Goal: Task Accomplishment & Management: Manage account settings

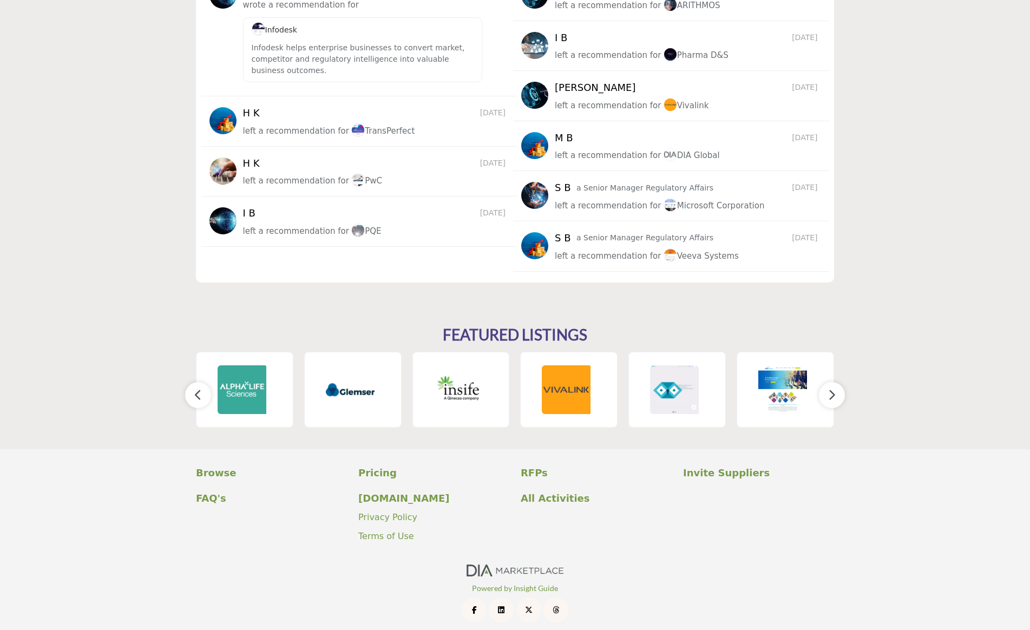
scroll to position [1434, 0]
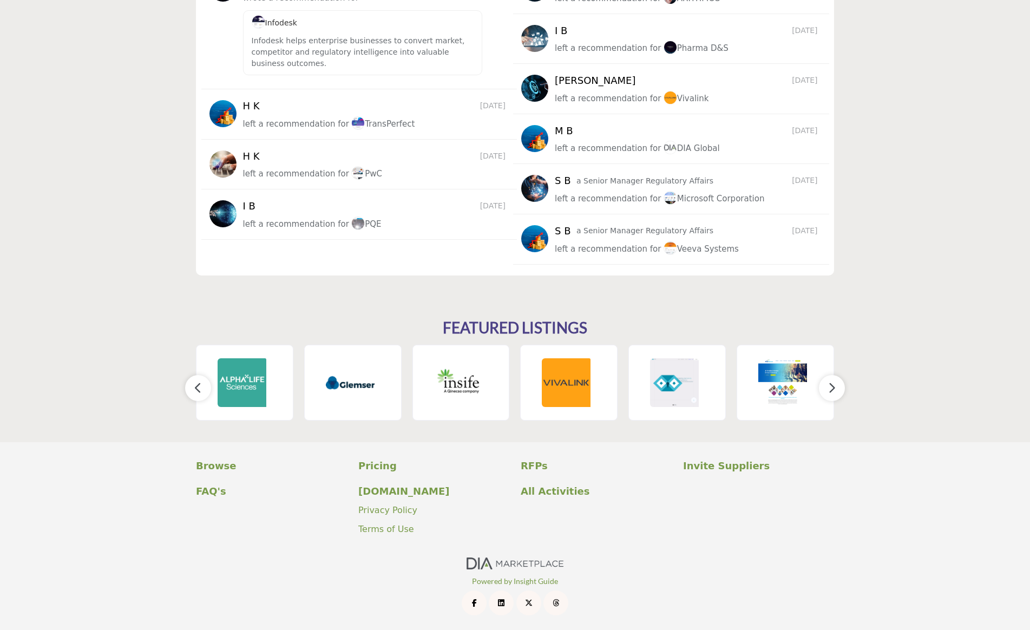
click at [834, 389] on icon "button" at bounding box center [832, 388] width 9 height 14
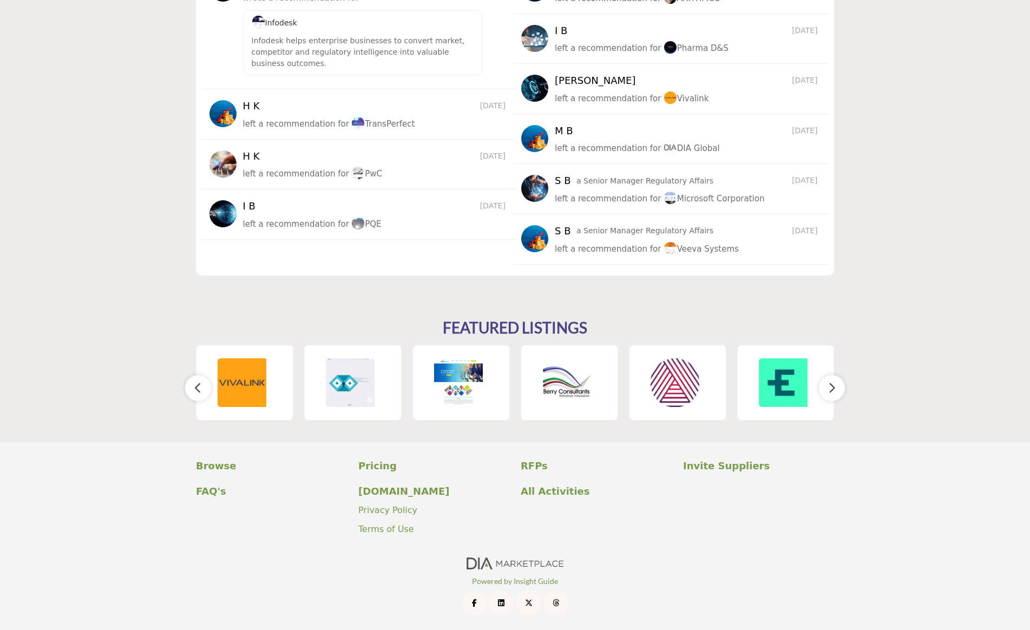
click at [834, 389] on icon "button" at bounding box center [832, 388] width 9 height 14
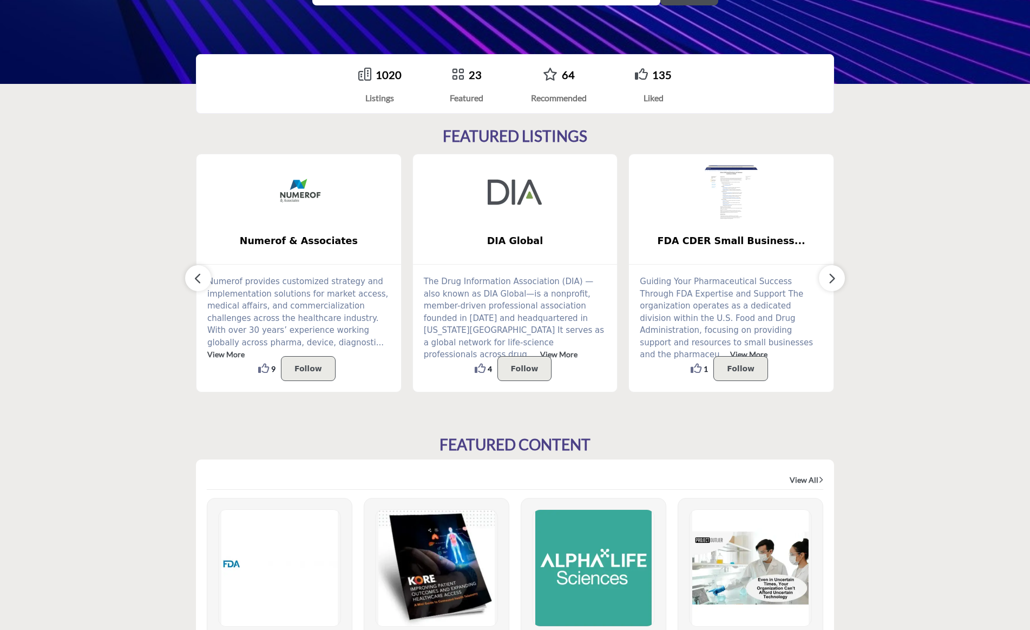
scroll to position [197, 0]
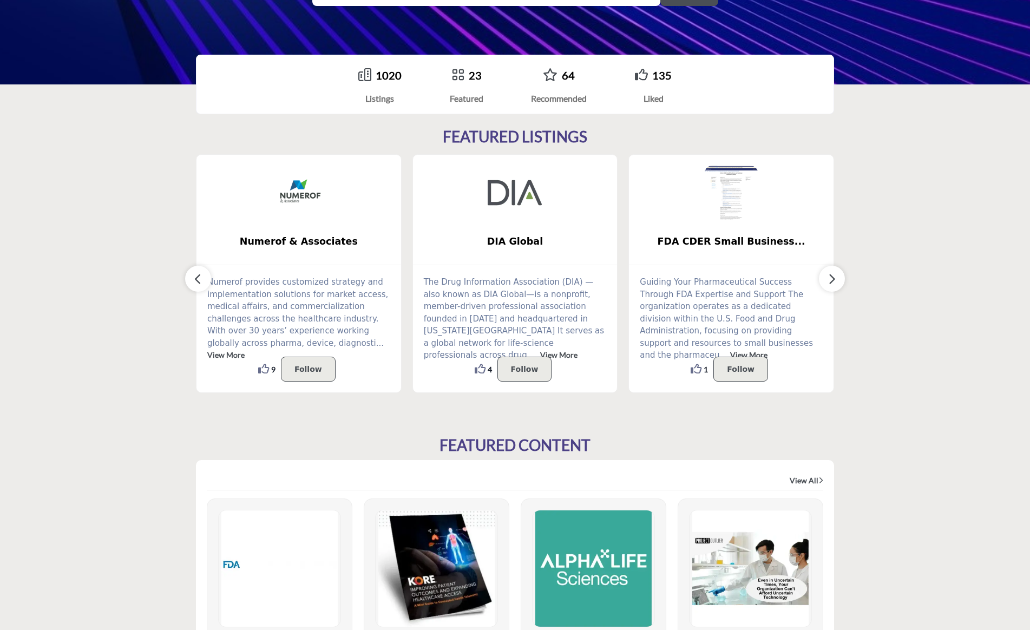
click at [837, 276] on button "button" at bounding box center [832, 279] width 26 height 26
click at [834, 278] on icon "button" at bounding box center [832, 279] width 9 height 14
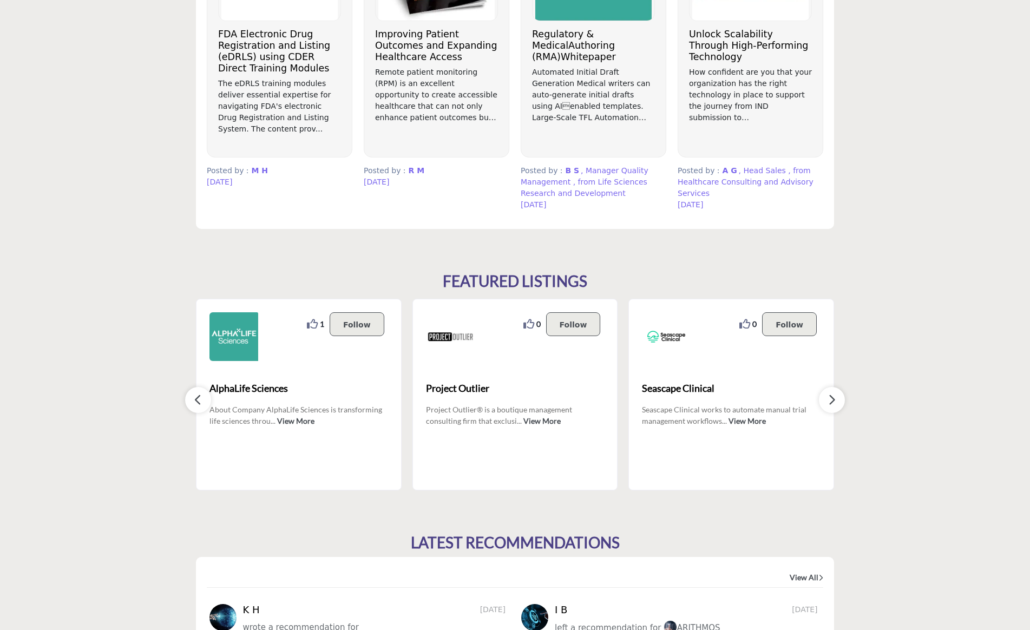
scroll to position [829, 0]
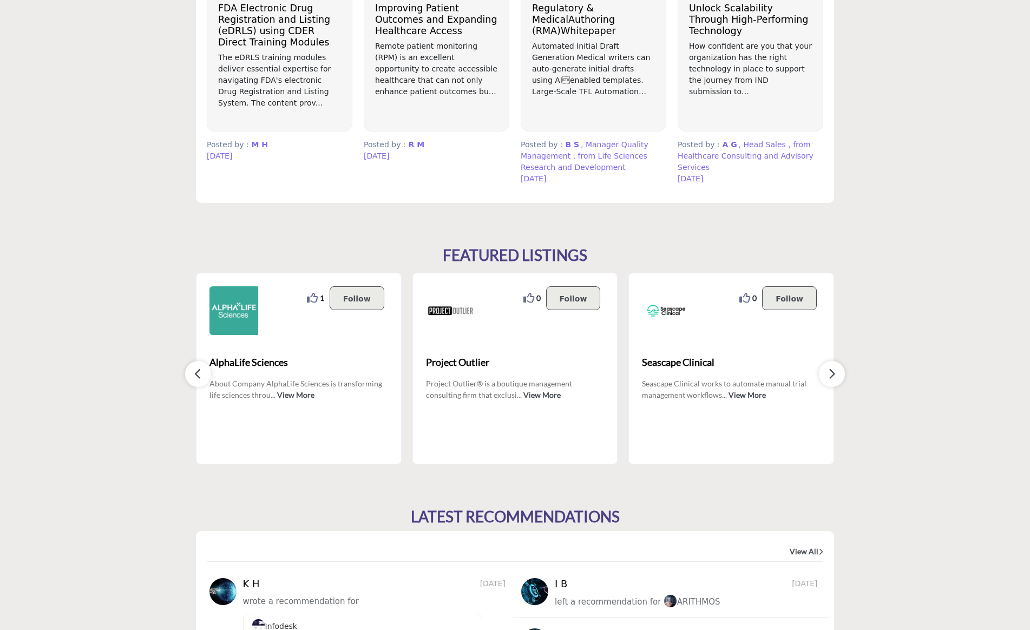
click at [539, 255] on h2 "FEATURED LISTINGS" at bounding box center [515, 255] width 145 height 18
click at [833, 374] on icon "button" at bounding box center [832, 374] width 9 height 14
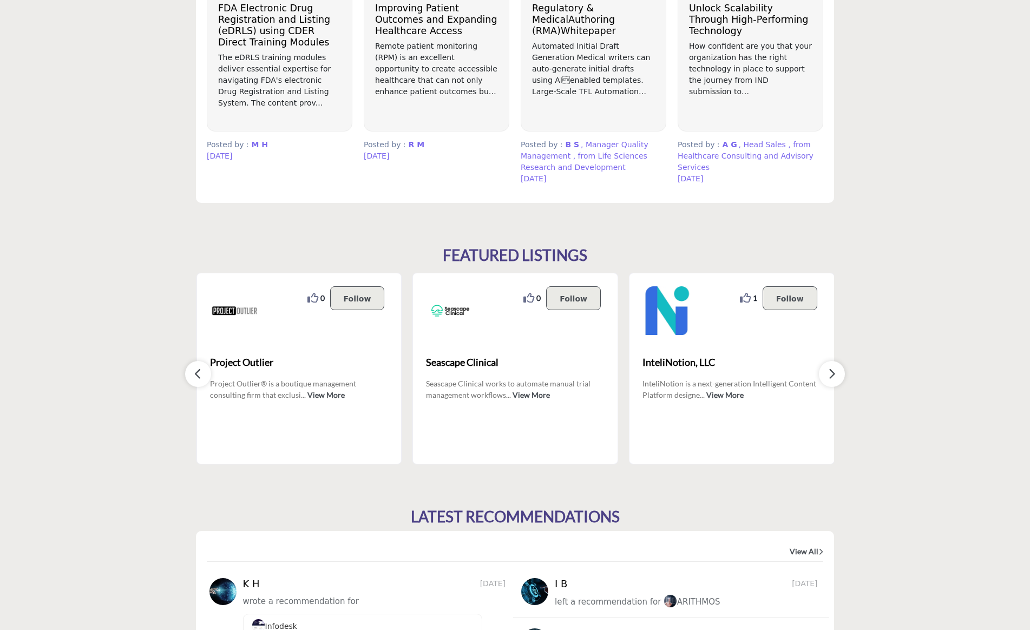
click at [832, 373] on icon "button" at bounding box center [832, 374] width 9 height 14
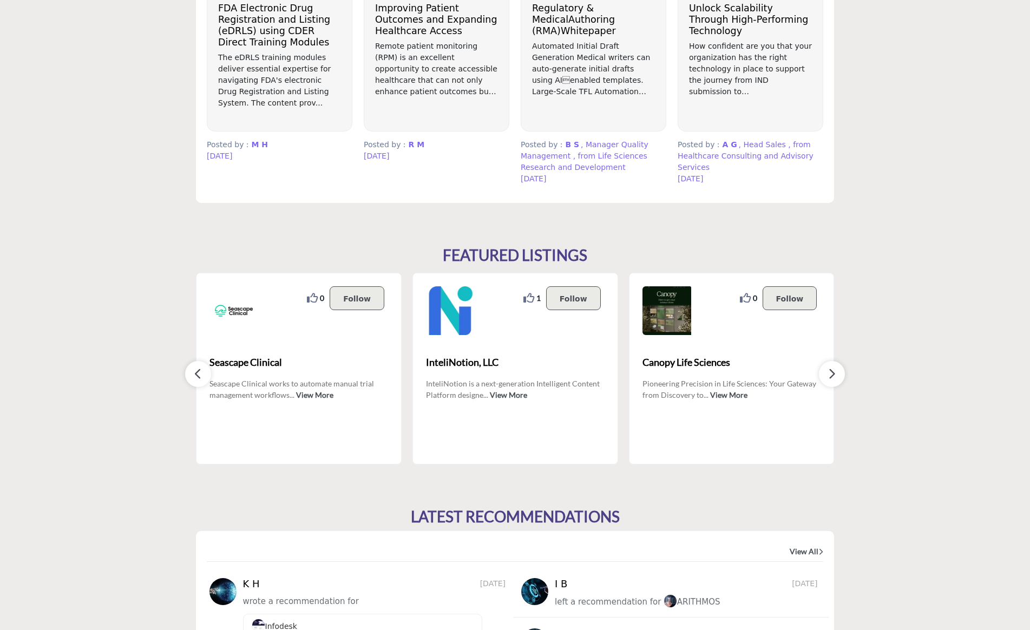
click at [832, 373] on icon "button" at bounding box center [832, 374] width 9 height 14
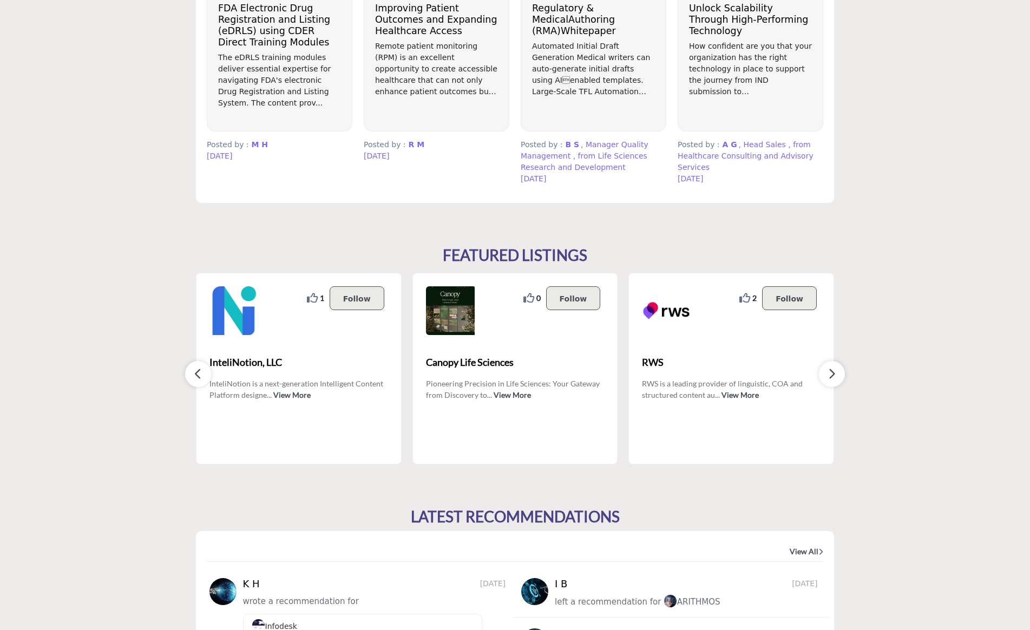
click at [832, 373] on icon "button" at bounding box center [832, 374] width 9 height 14
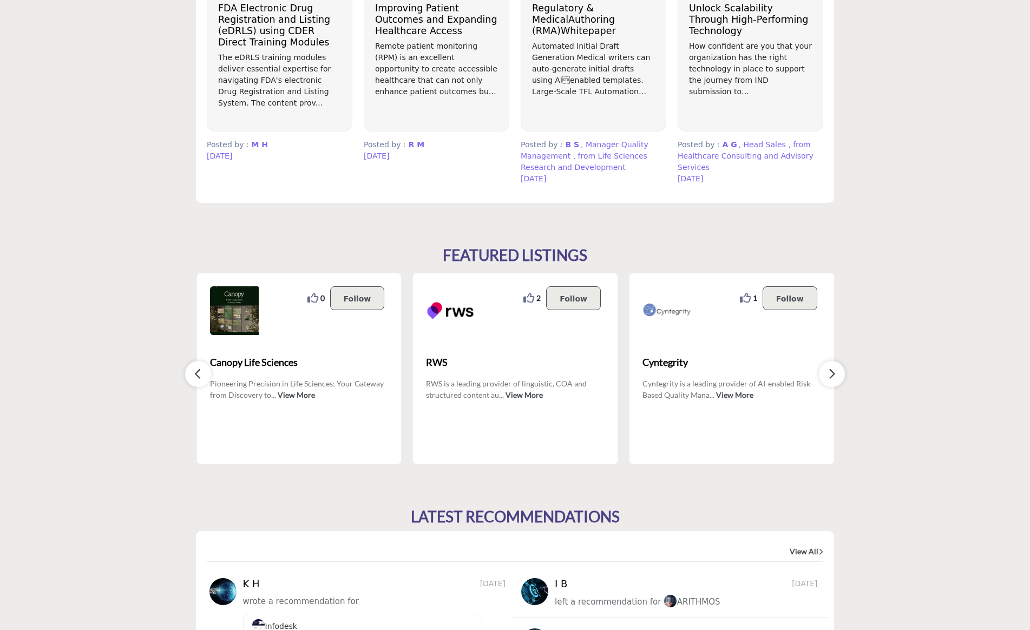
click at [832, 373] on icon "button" at bounding box center [832, 374] width 9 height 14
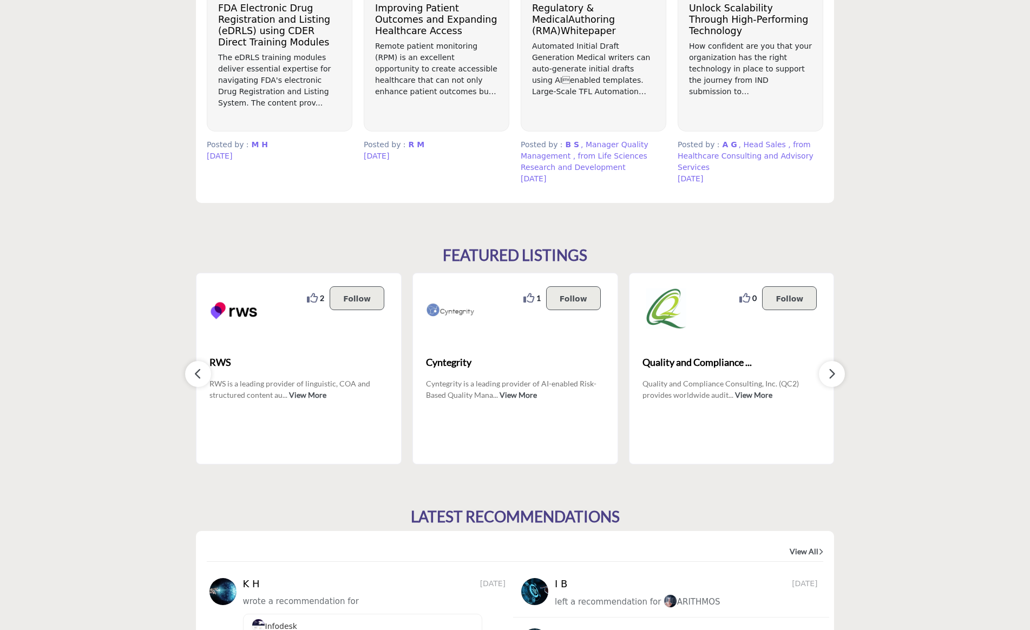
click at [831, 375] on icon "button" at bounding box center [832, 374] width 9 height 14
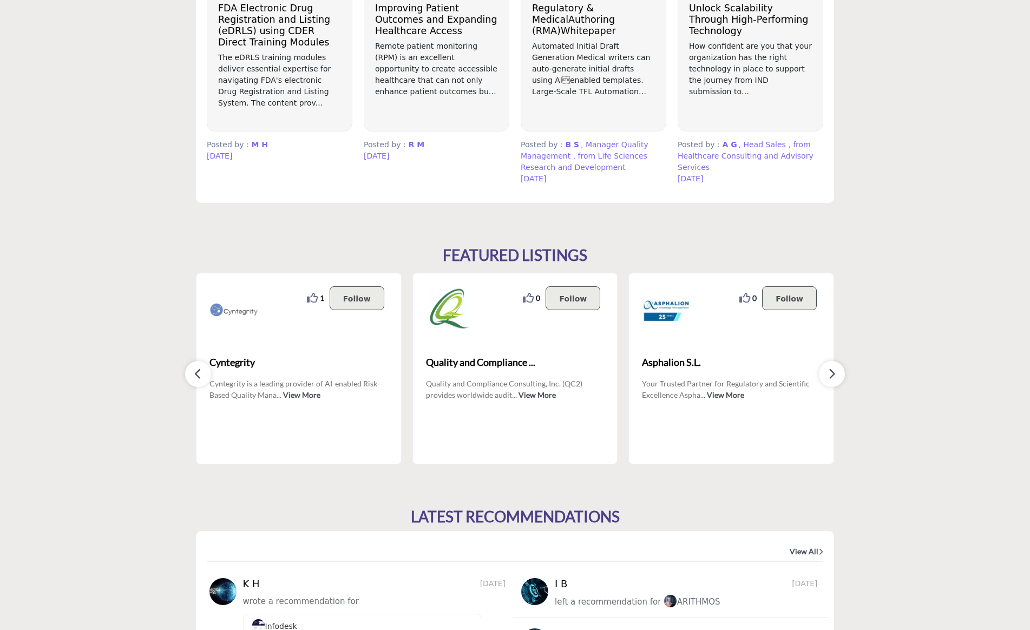
click at [831, 375] on icon "button" at bounding box center [832, 374] width 9 height 14
click at [198, 372] on icon "button" at bounding box center [198, 374] width 9 height 14
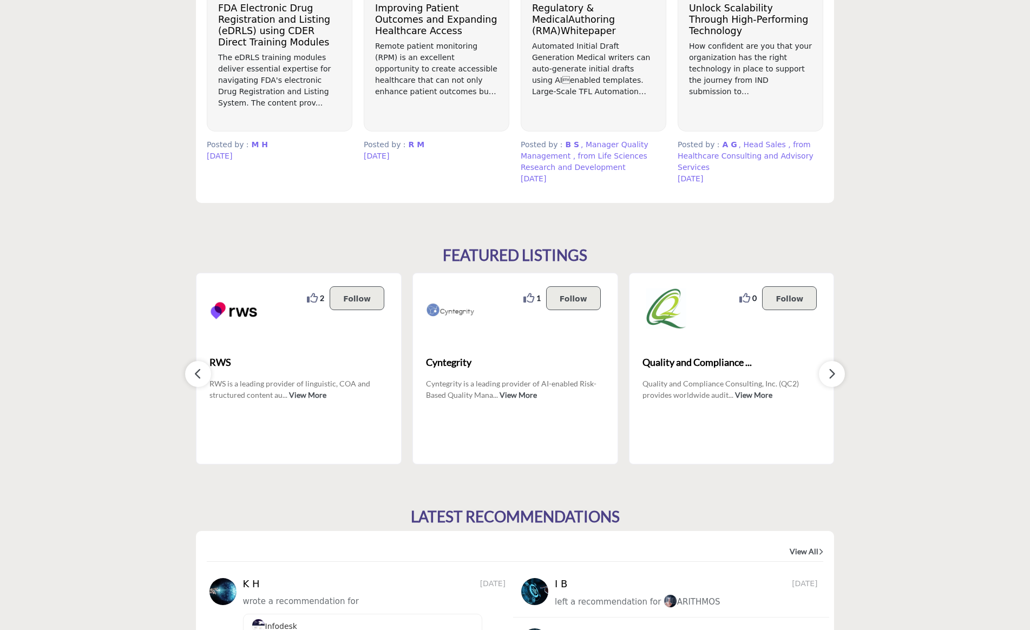
click at [198, 372] on icon "button" at bounding box center [198, 374] width 9 height 14
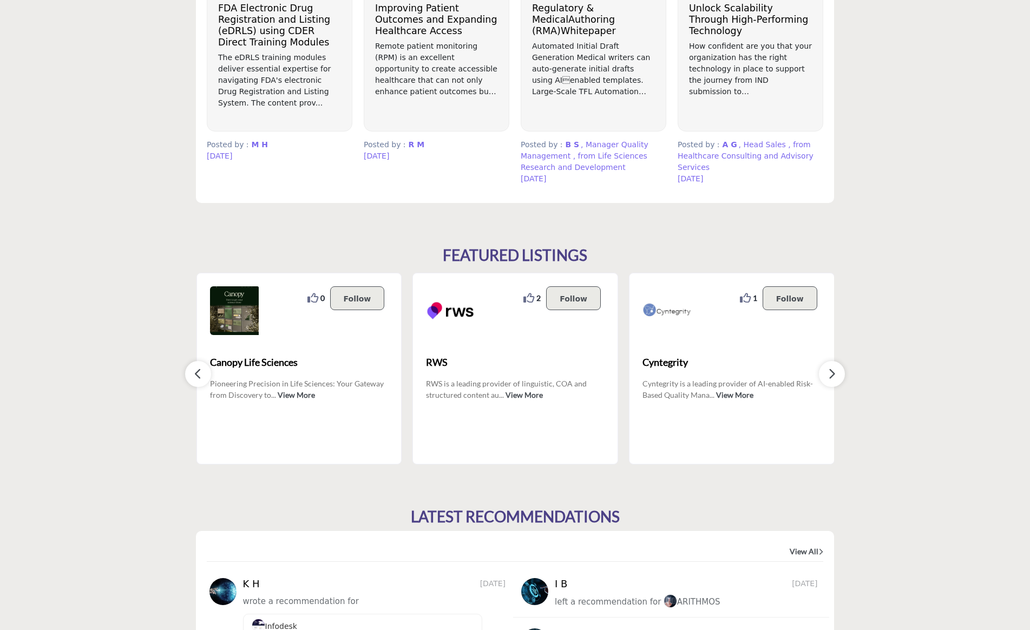
click at [198, 372] on icon "button" at bounding box center [198, 374] width 9 height 14
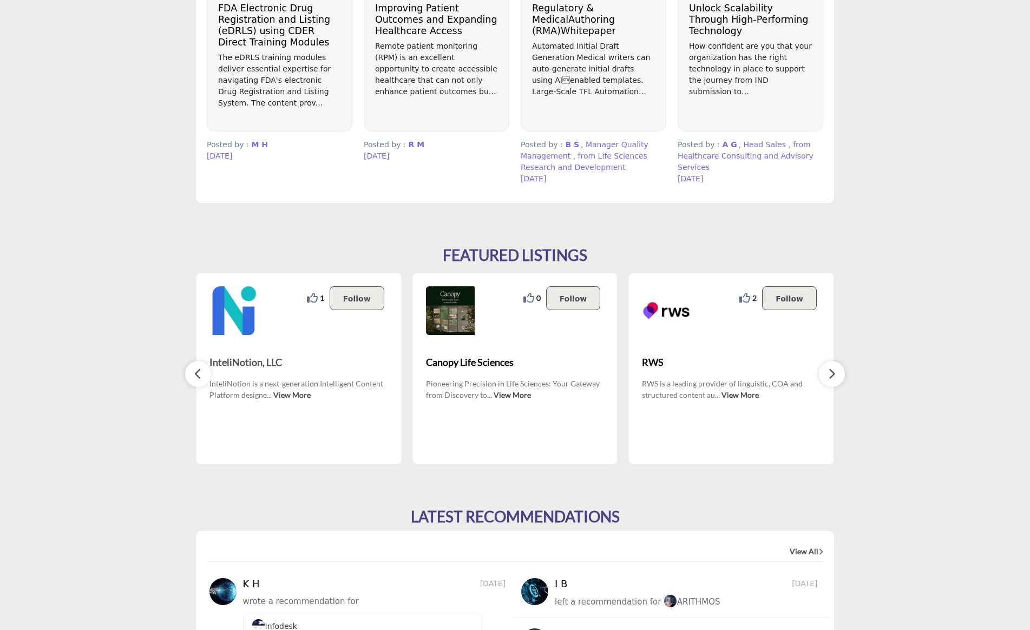
click at [241, 362] on span "InteliNotion, LLC" at bounding box center [299, 362] width 179 height 15
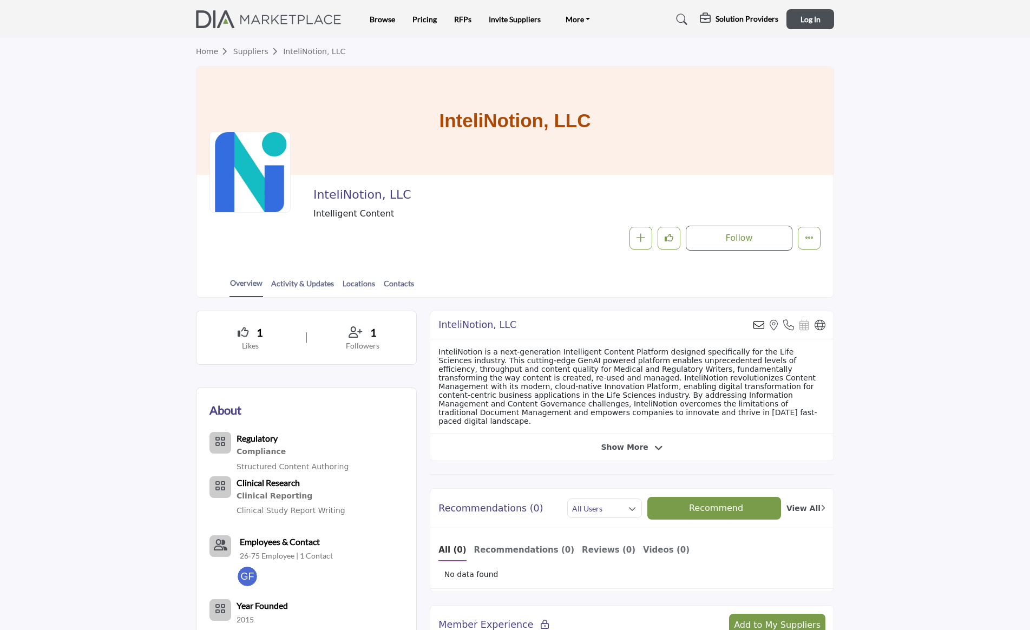
click at [255, 51] on link "Suppliers" at bounding box center [258, 51] width 50 height 9
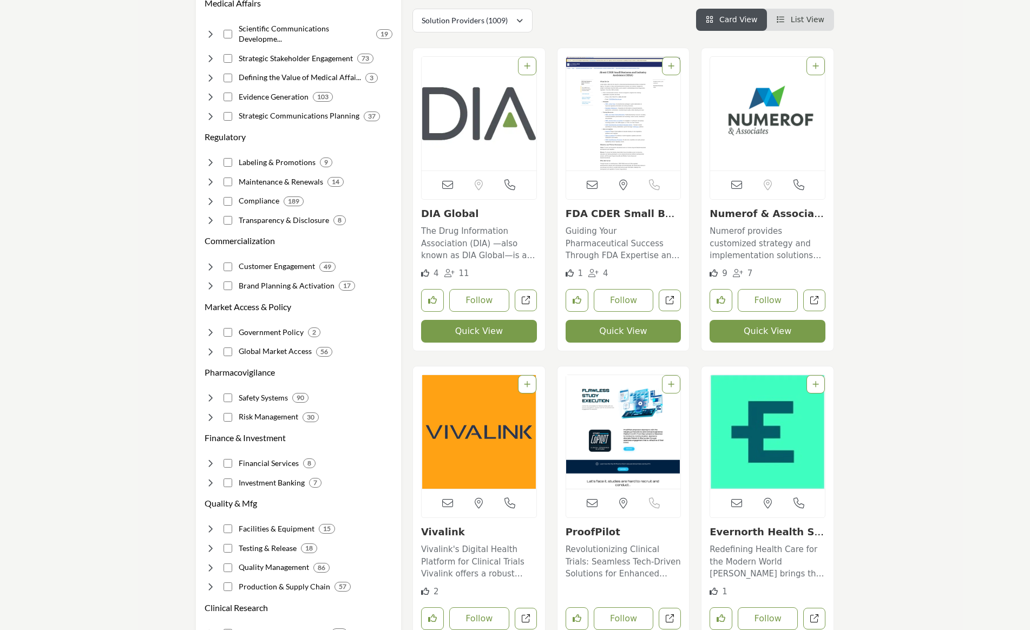
scroll to position [212, 0]
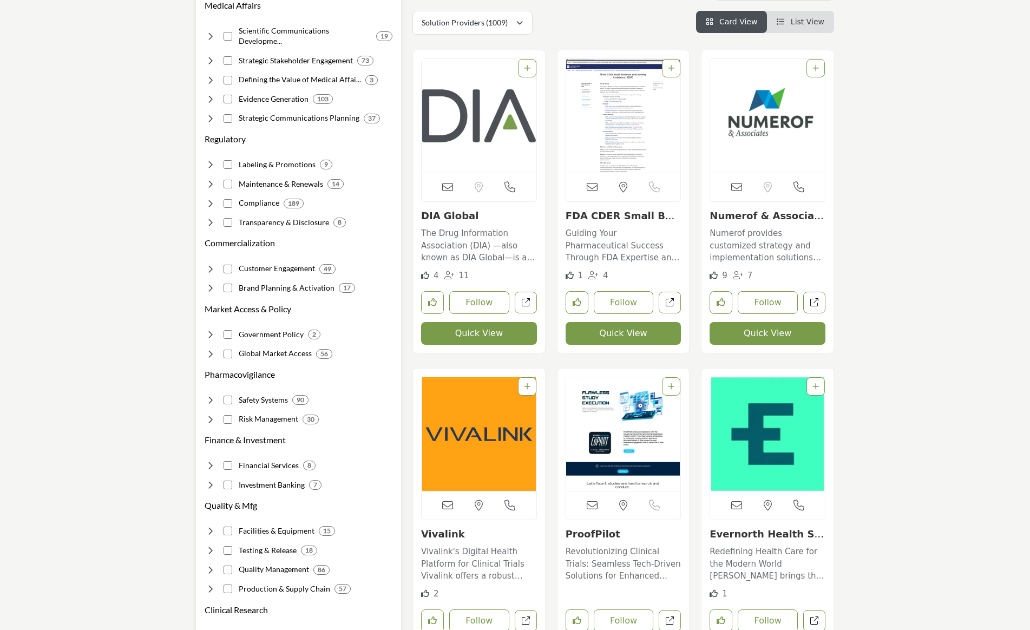
click at [209, 159] on icon at bounding box center [210, 164] width 11 height 11
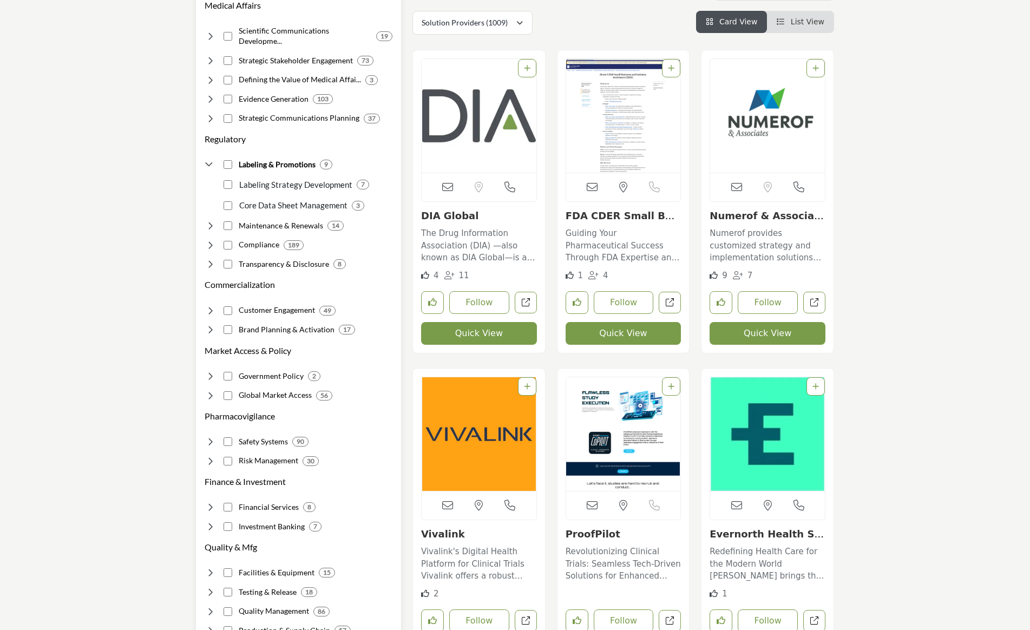
click at [210, 240] on icon at bounding box center [210, 245] width 11 height 11
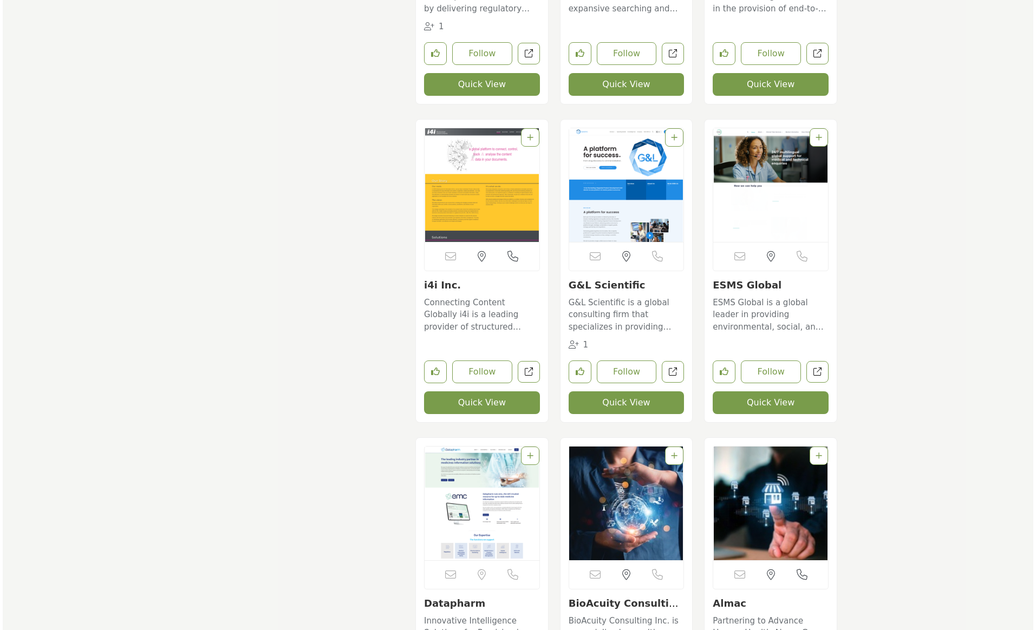
scroll to position [4023, 0]
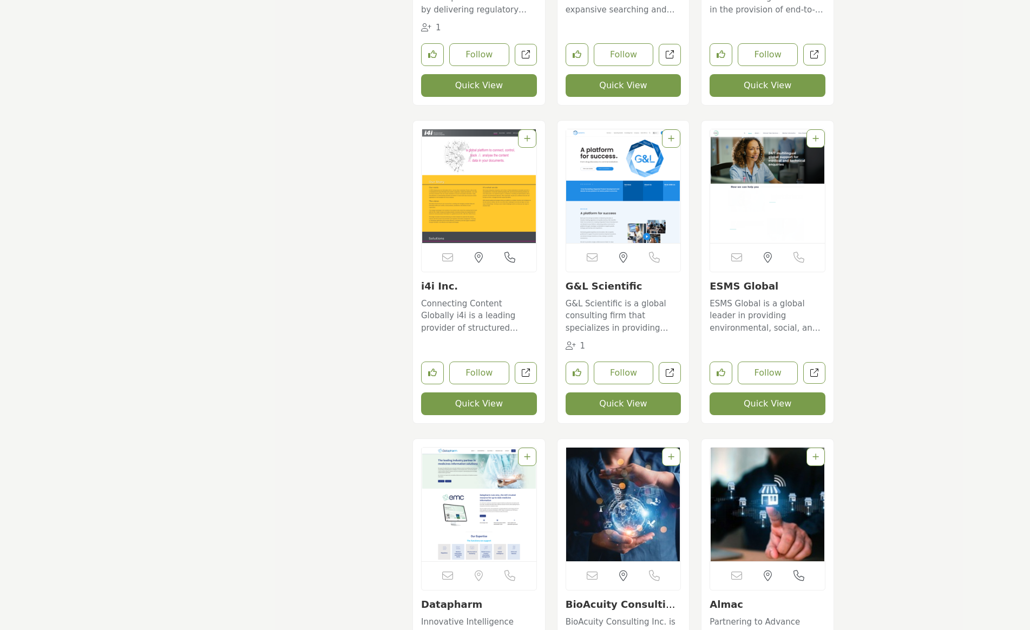
click at [464, 403] on button "Quick View" at bounding box center [479, 404] width 116 height 23
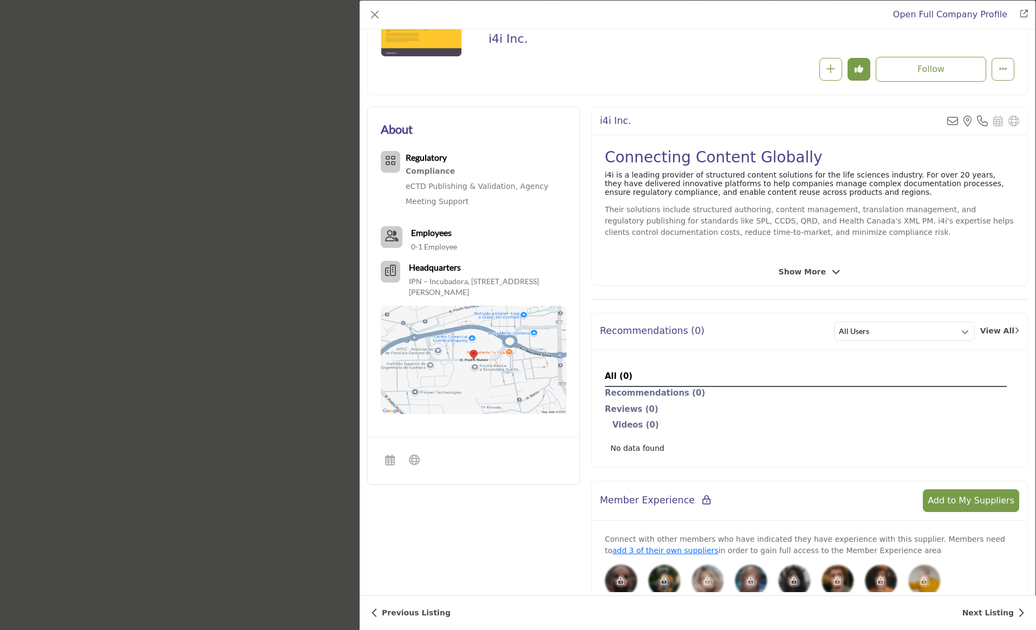
scroll to position [132, 0]
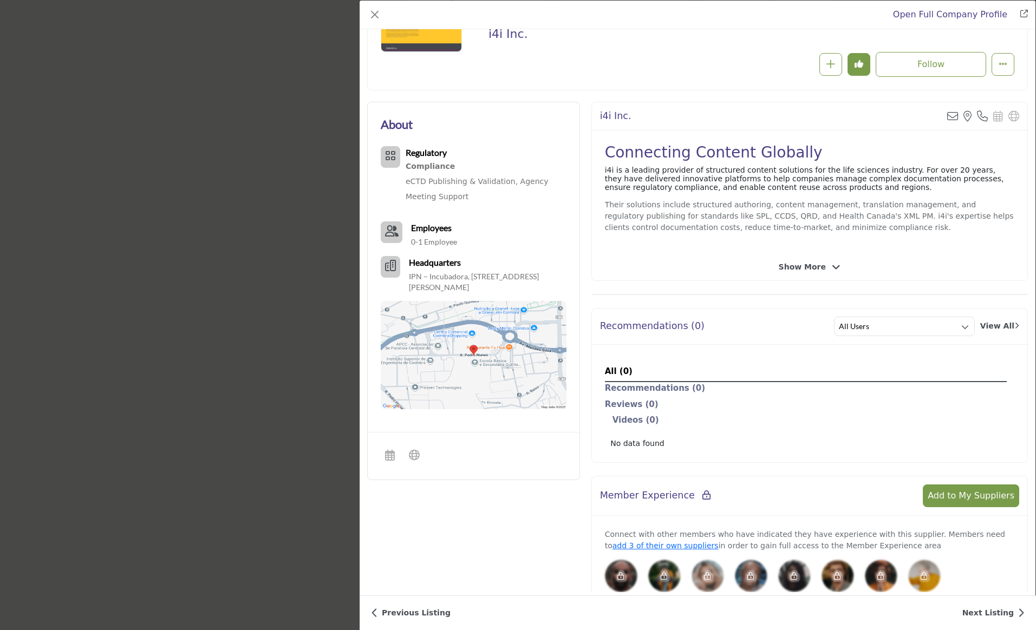
click at [730, 193] on div "Connecting Content Globally i4i is a leading provider of structured content sol…" at bounding box center [809, 191] width 435 height 123
click at [961, 327] on icon "Company Data Modal" at bounding box center [965, 327] width 8 height 8
click at [909, 298] on div "i4i Inc. Sorry, but we don't have an email address for this listing View the lo…" at bounding box center [809, 444] width 448 height 685
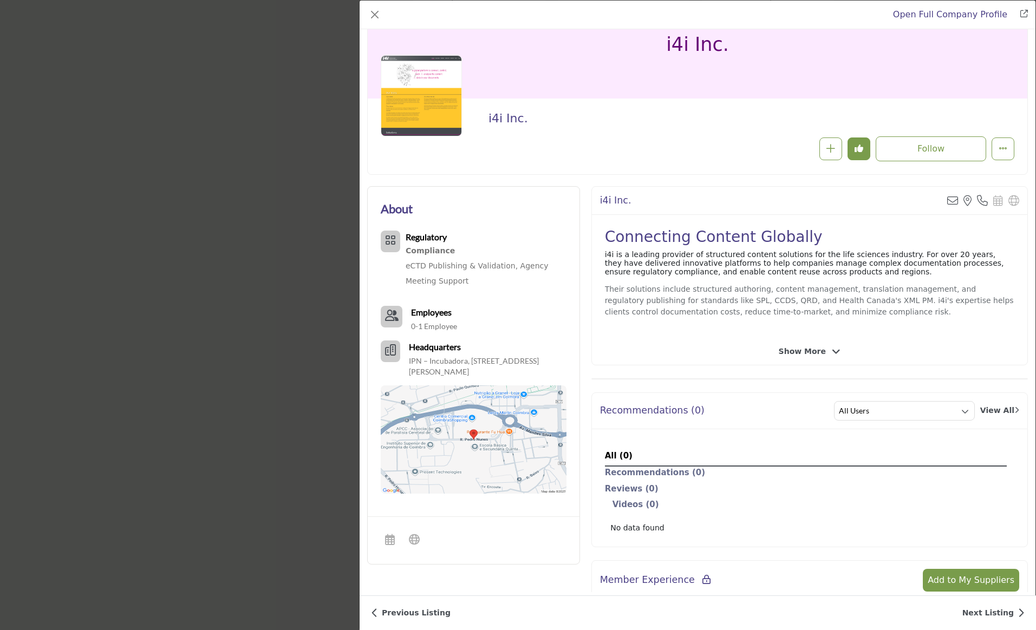
scroll to position [0, 0]
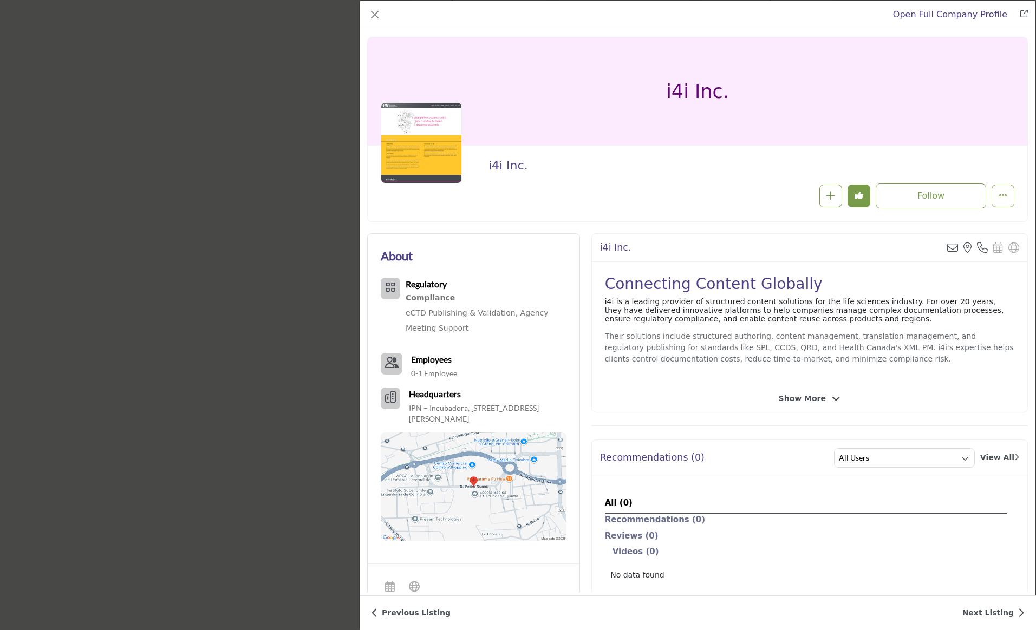
click at [409, 141] on img "Company Data Modal" at bounding box center [421, 142] width 81 height 81
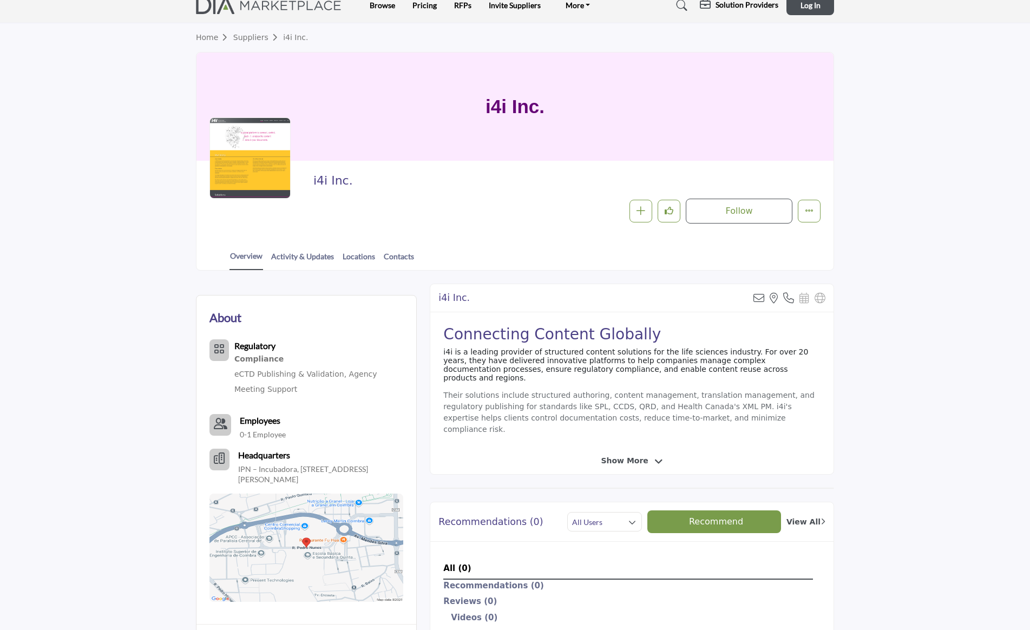
scroll to position [5, 0]
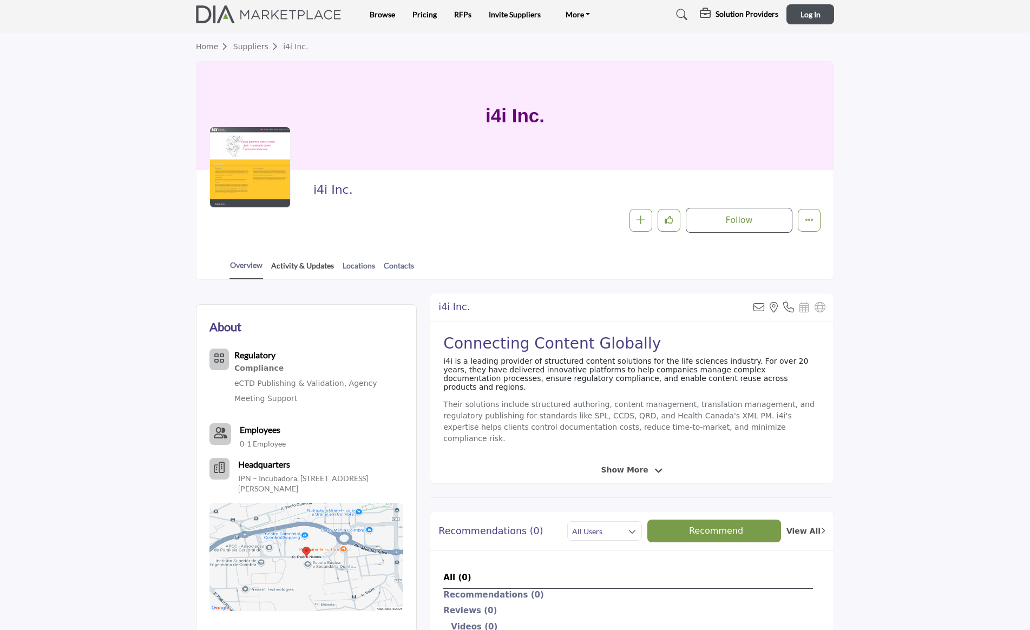
click at [304, 265] on link "Activity & Updates" at bounding box center [303, 269] width 64 height 19
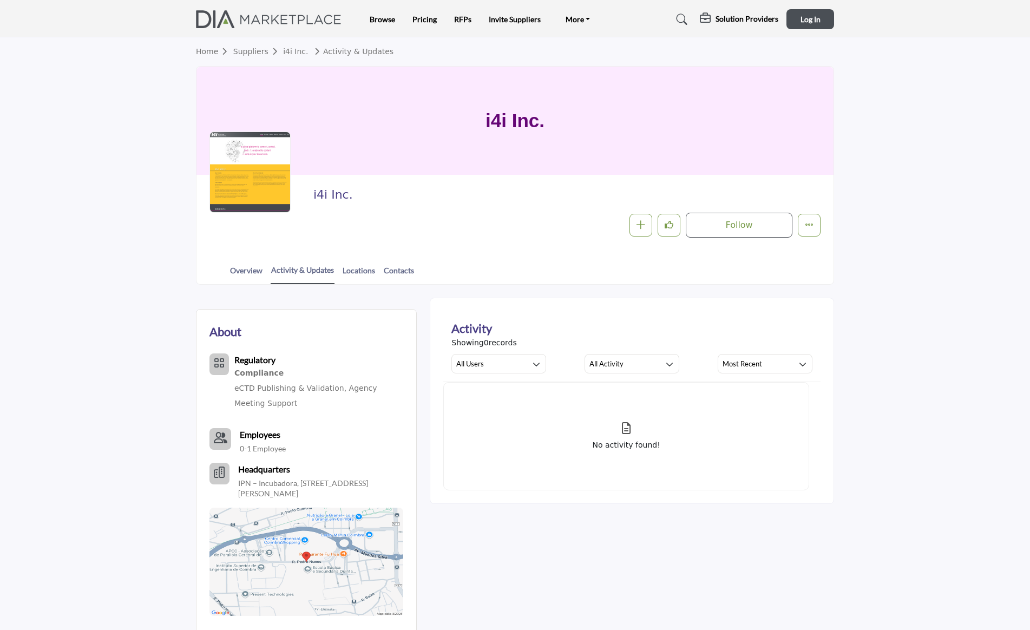
click at [291, 52] on link "i4i Inc." at bounding box center [295, 51] width 25 height 9
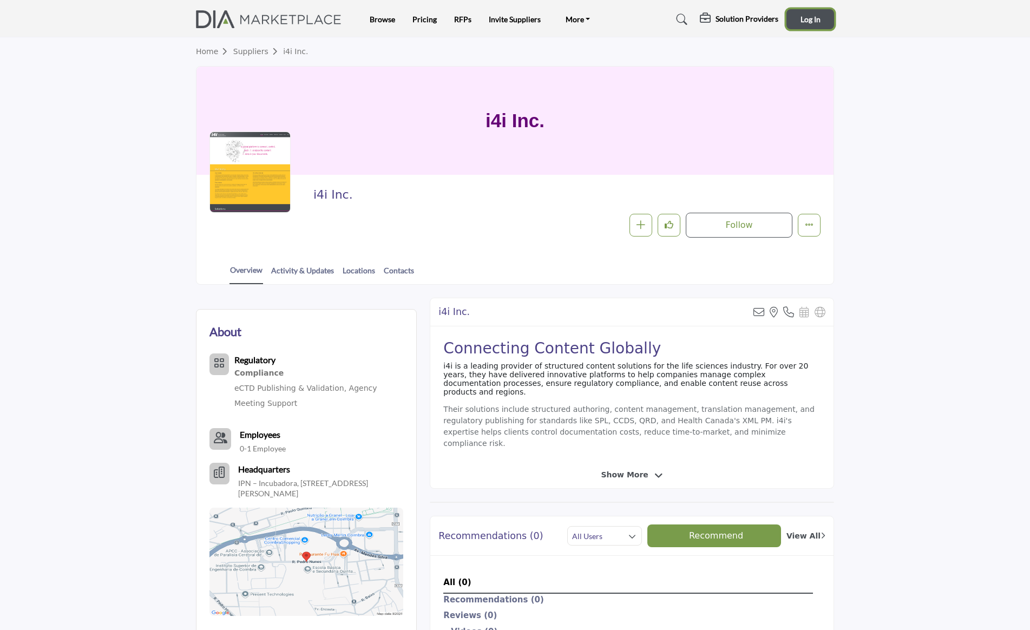
click at [808, 19] on span "Log In" at bounding box center [811, 19] width 20 height 9
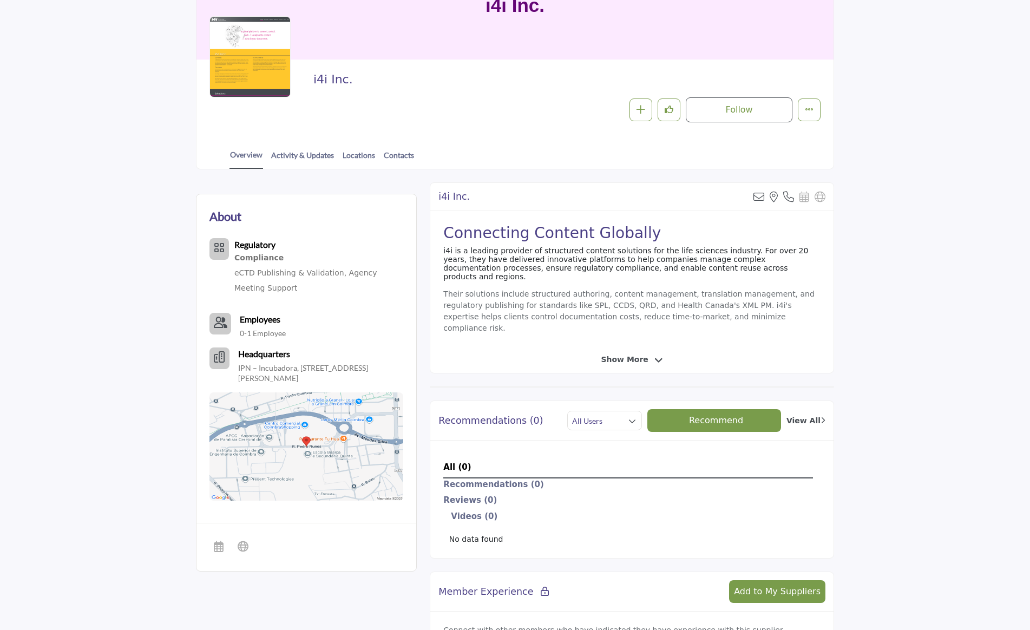
scroll to position [122, 0]
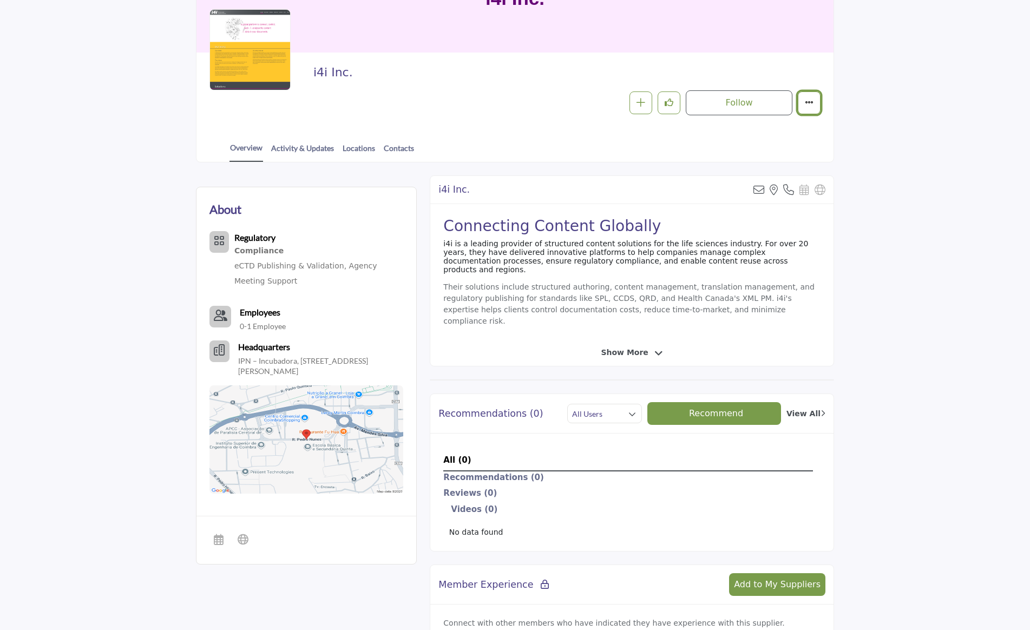
click at [812, 101] on icon "More details" at bounding box center [809, 102] width 9 height 9
click at [834, 200] on span "Claim Listing" at bounding box center [855, 198] width 44 height 11
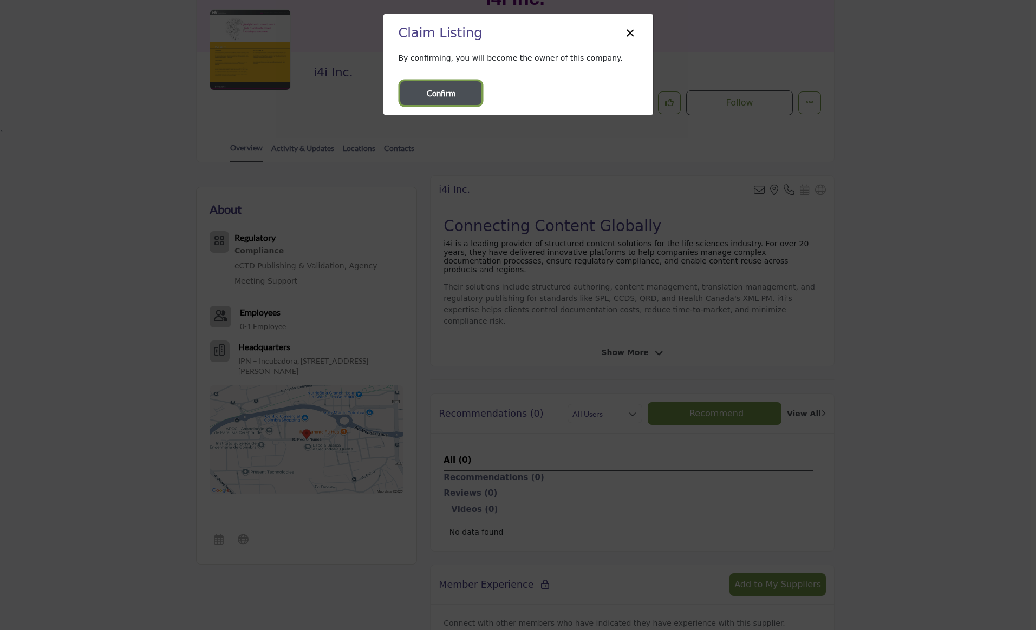
click at [445, 92] on span "Confirm" at bounding box center [441, 93] width 29 height 12
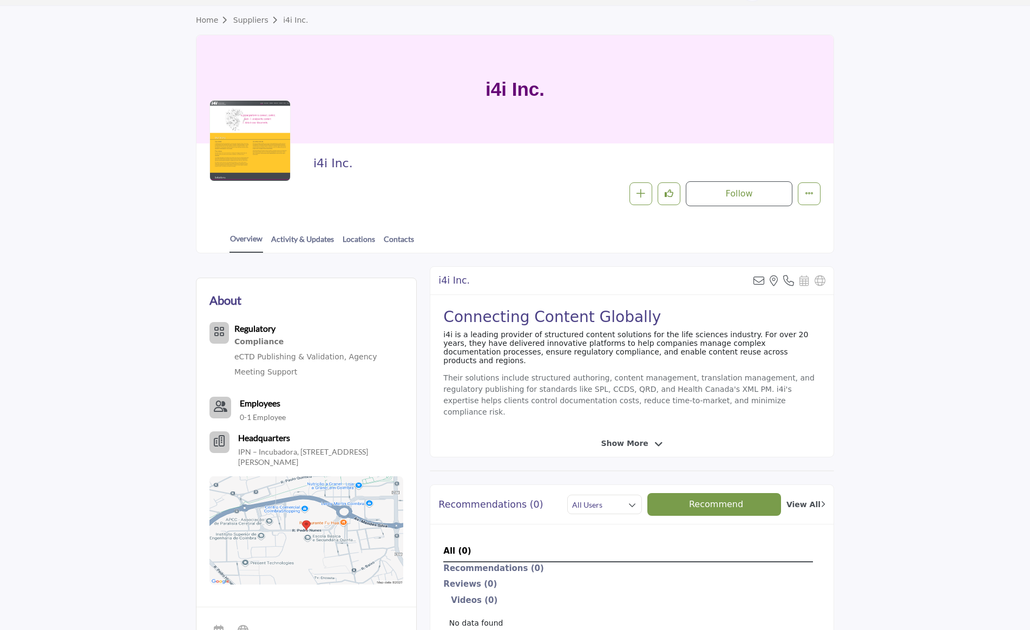
scroll to position [21, 0]
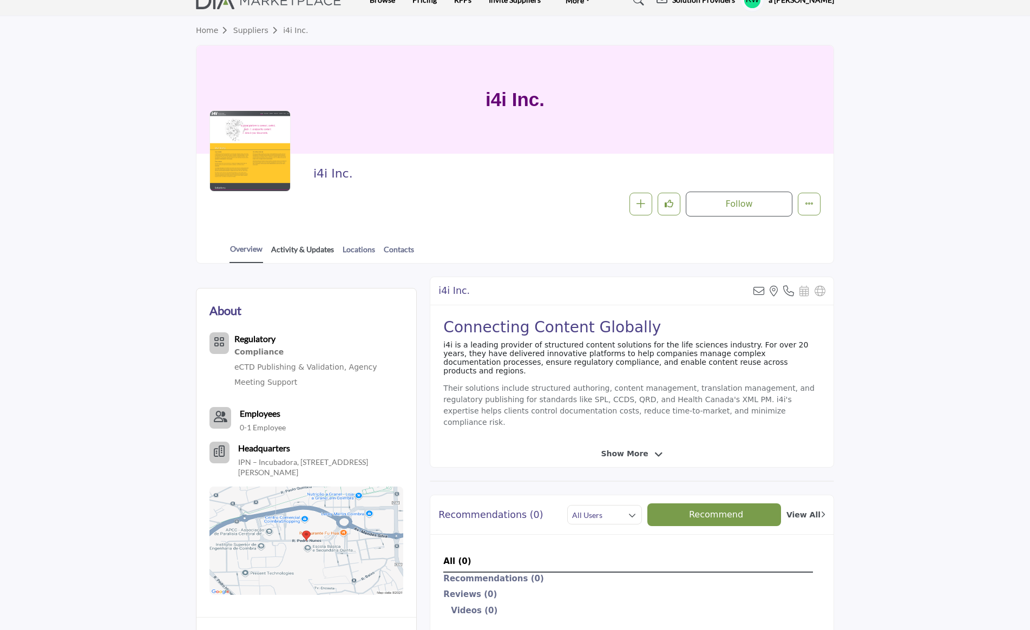
click at [293, 247] on link "Activity & Updates" at bounding box center [303, 253] width 64 height 19
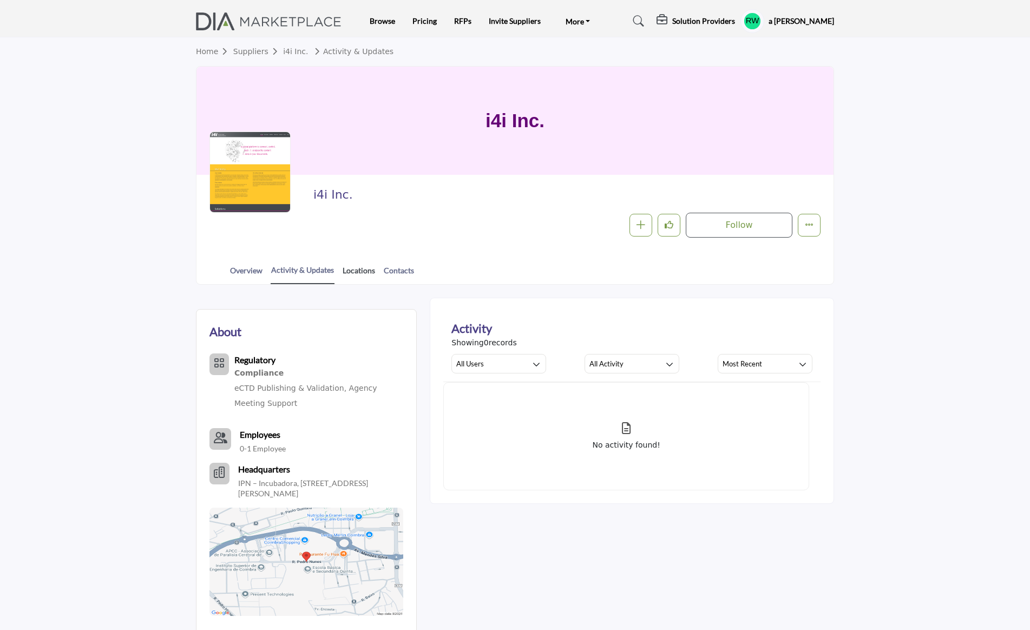
click at [358, 270] on link "Locations" at bounding box center [359, 274] width 34 height 19
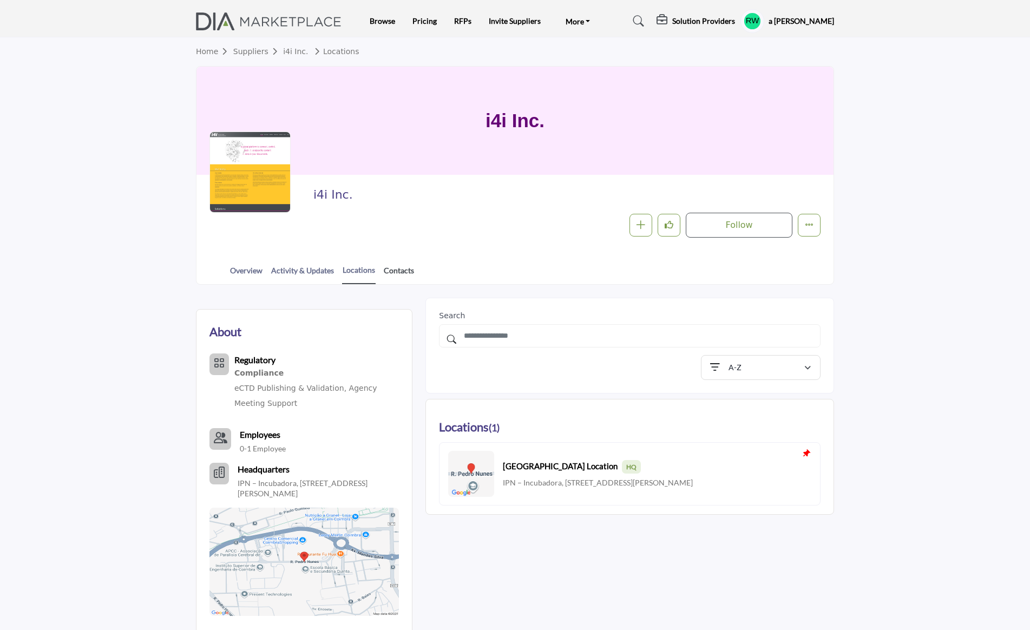
click at [397, 271] on link "Contacts" at bounding box center [398, 274] width 31 height 19
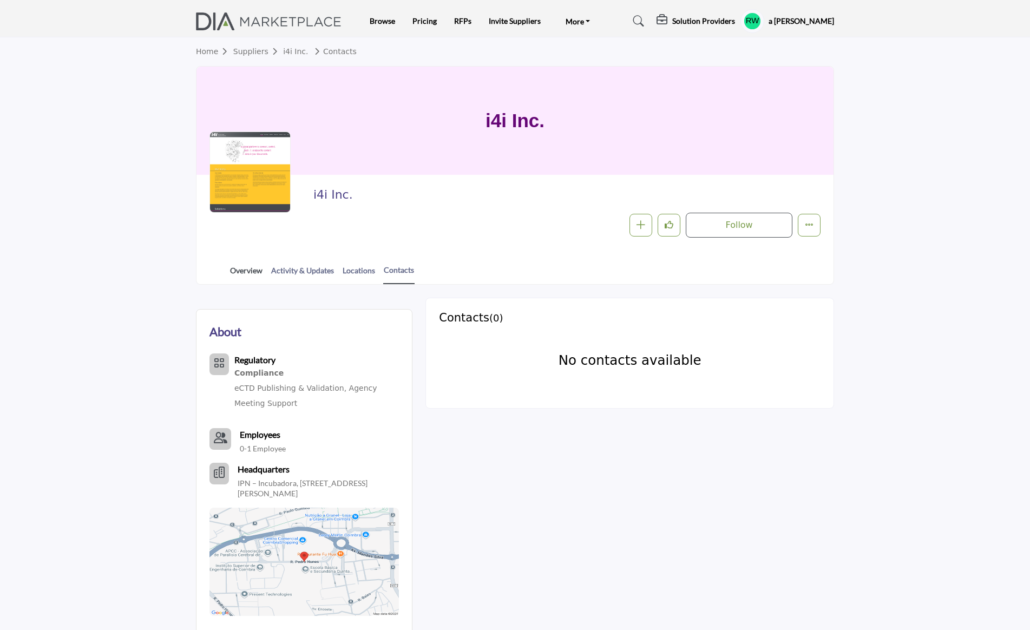
click at [247, 270] on link "Overview" at bounding box center [247, 274] width 34 height 19
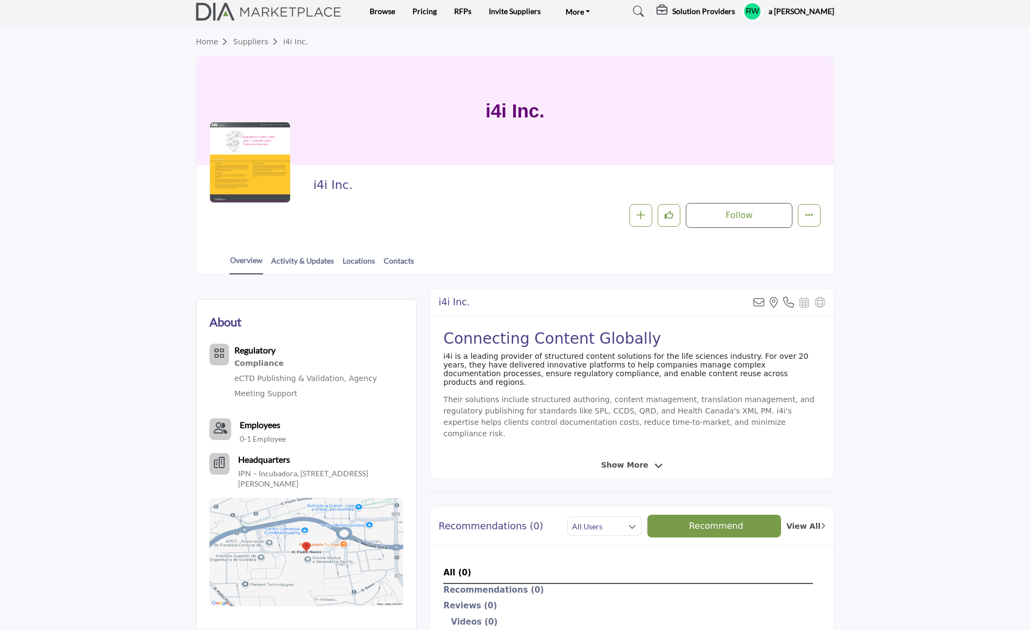
scroll to position [10, 0]
click at [716, 12] on h5 "Solution Providers" at bounding box center [704, 11] width 63 height 10
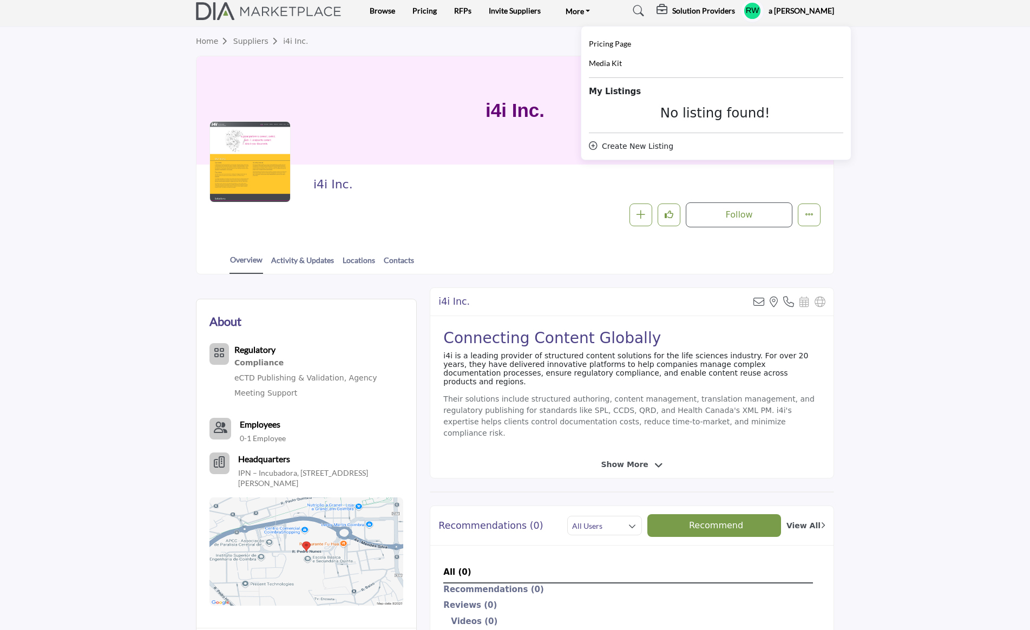
click at [489, 63] on h1 "i4i Inc." at bounding box center [515, 110] width 59 height 108
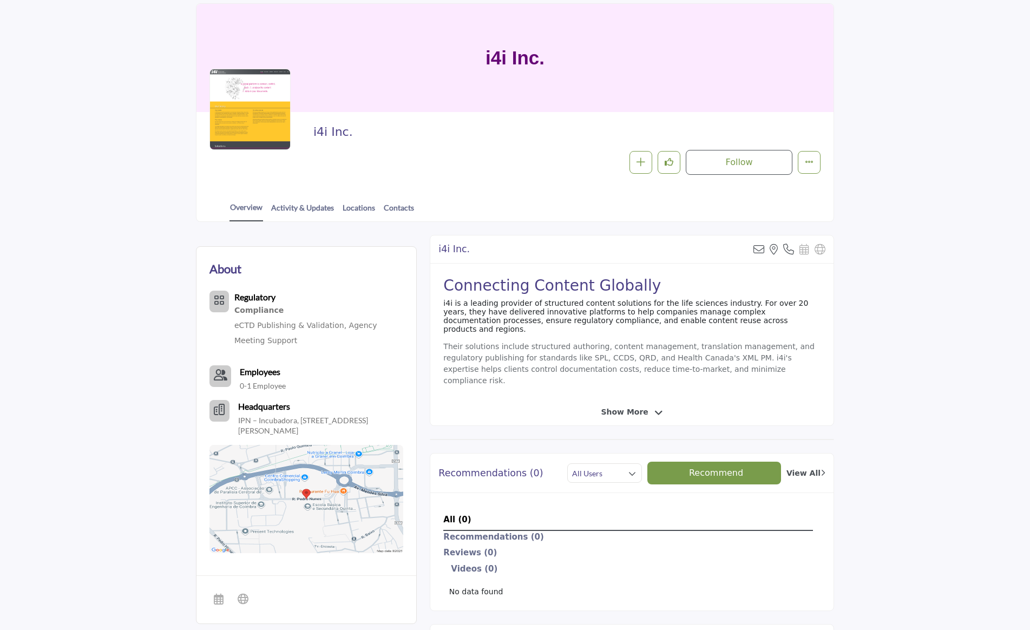
scroll to position [30, 0]
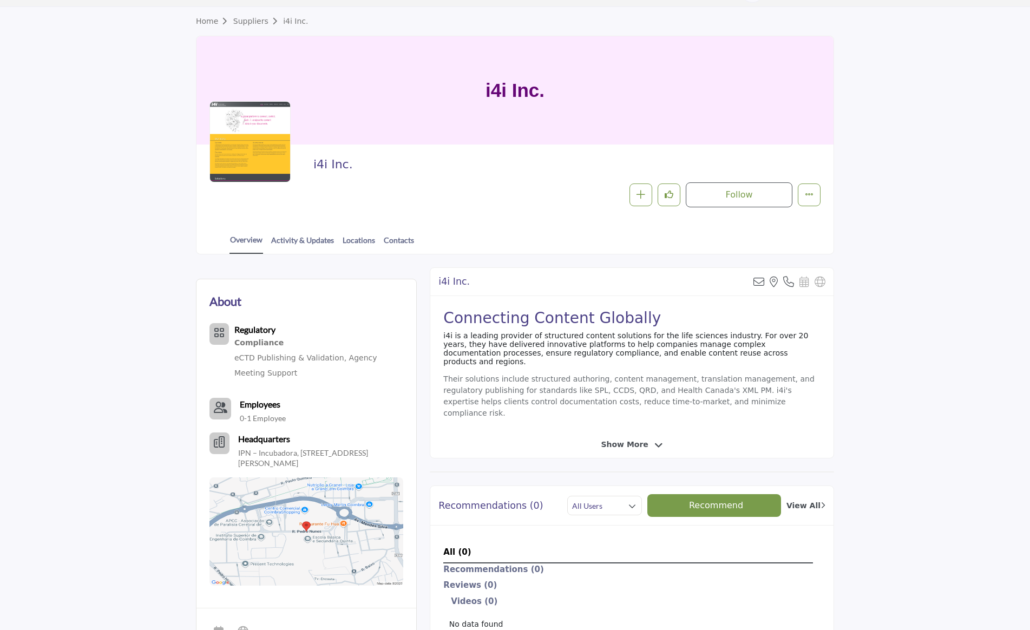
click at [338, 166] on h2 "i4i Inc." at bounding box center [463, 165] width 298 height 14
click at [257, 147] on div at bounding box center [250, 141] width 81 height 81
click at [298, 19] on link "i4i Inc." at bounding box center [295, 21] width 25 height 9
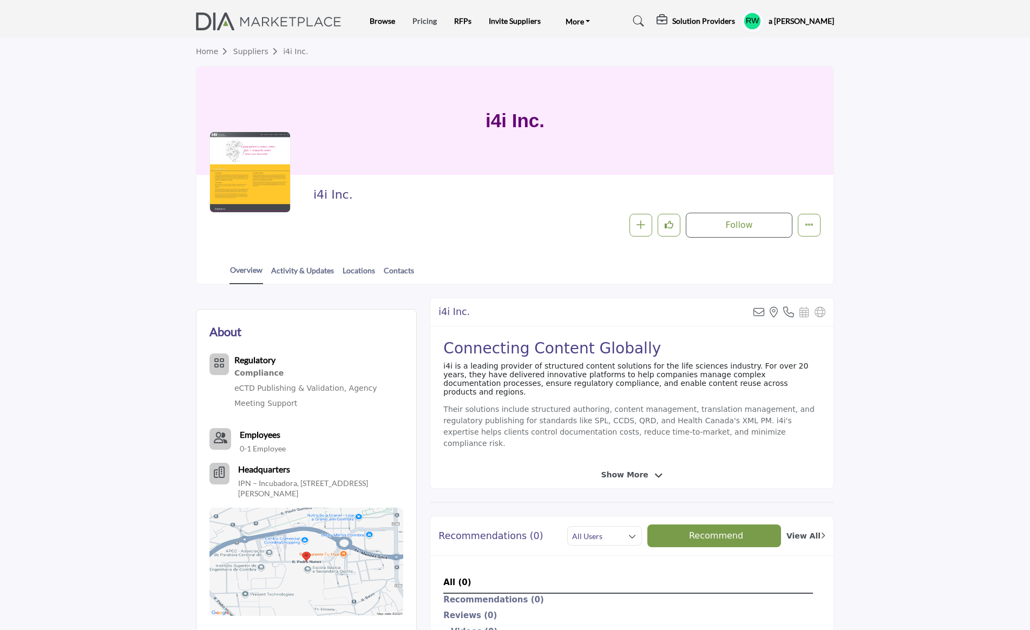
click at [425, 20] on link "Pricing" at bounding box center [425, 20] width 24 height 9
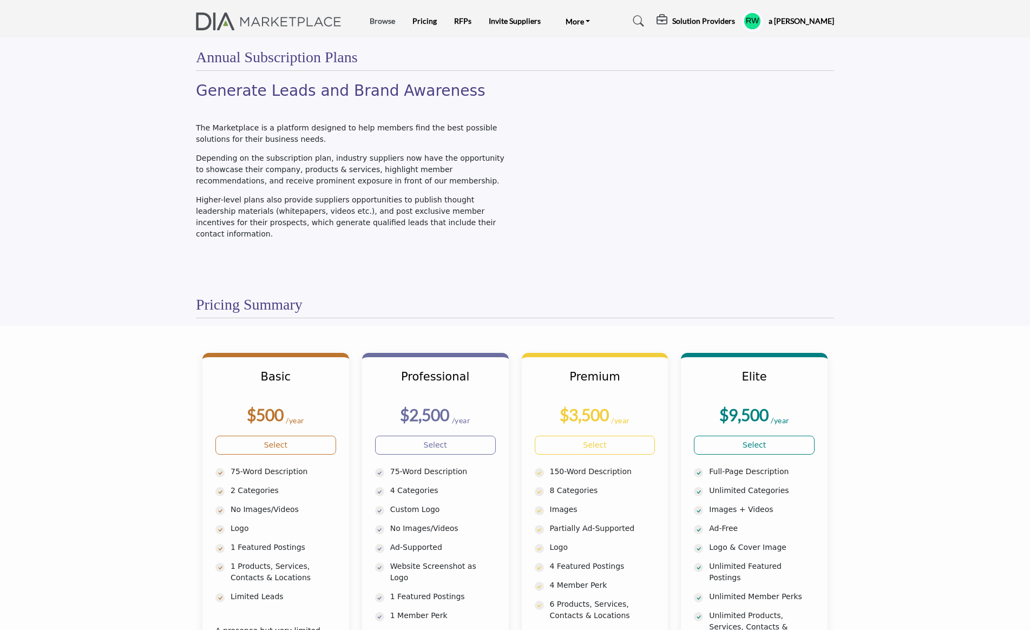
click at [384, 18] on link "Browse" at bounding box center [382, 20] width 25 height 9
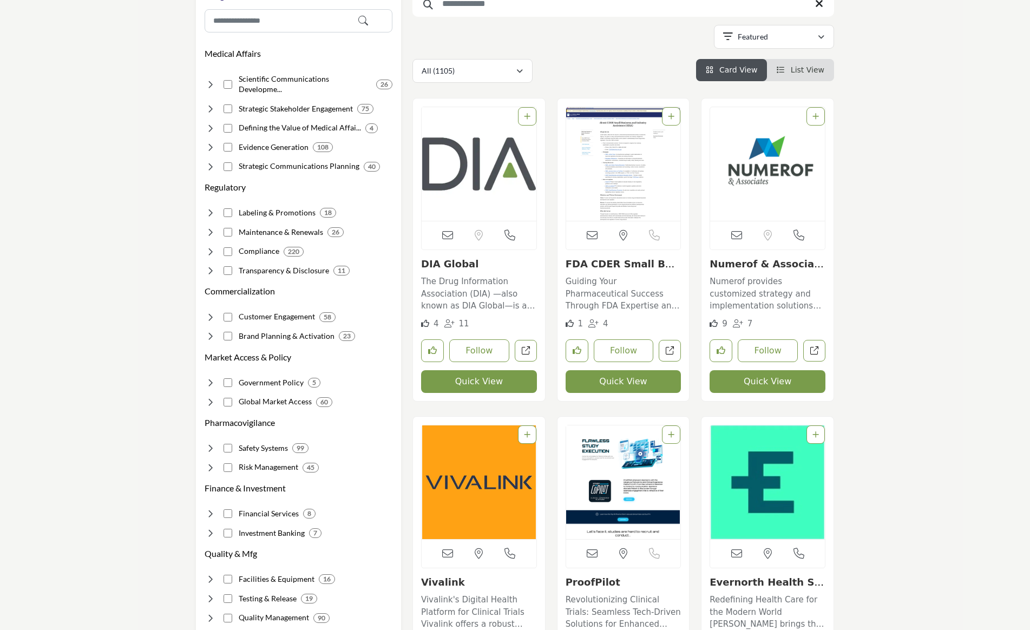
scroll to position [170, 0]
